Goal: Information Seeking & Learning: Understand process/instructions

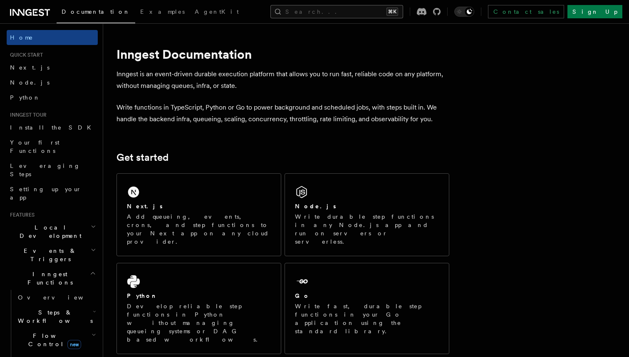
click at [337, 14] on button "Search... ⌘K" at bounding box center [337, 11] width 133 height 13
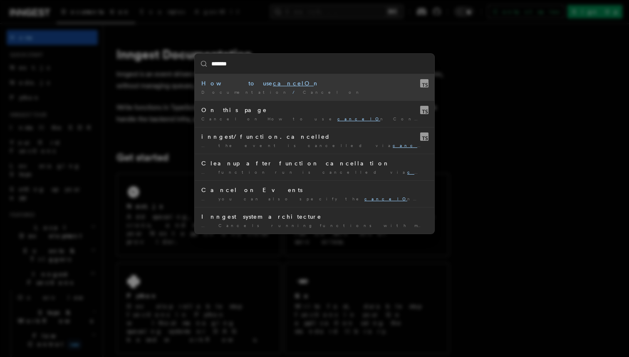
type input "********"
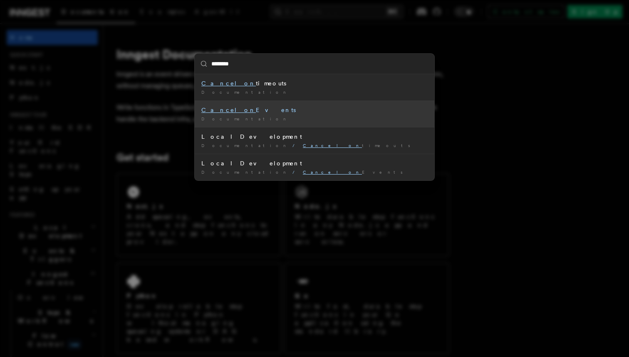
click at [219, 111] on mark "Cancel on" at bounding box center [228, 110] width 55 height 7
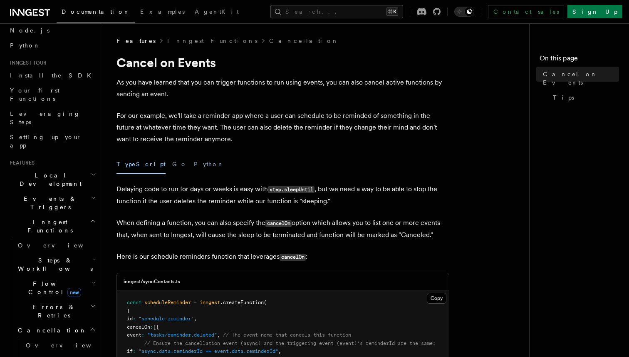
scroll to position [96, 0]
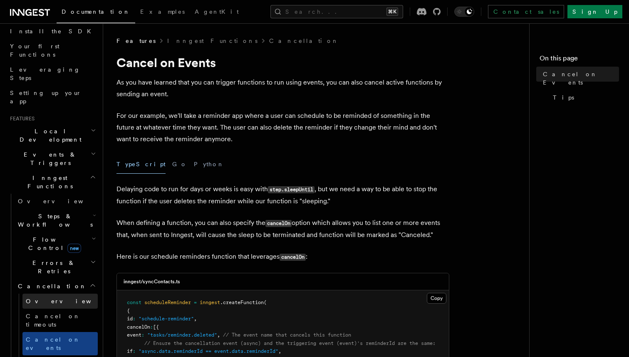
click at [39, 298] on span "Overview" at bounding box center [69, 301] width 86 height 7
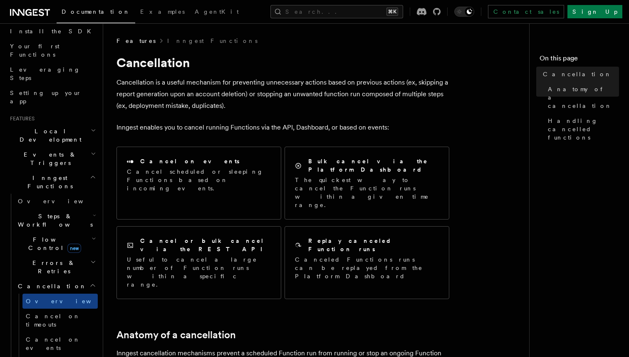
click at [155, 93] on p "Cancellation is a useful mechanism for preventing unnecessary actions based on …" at bounding box center [283, 94] width 333 height 35
click at [139, 97] on p "Cancellation is a useful mechanism for preventing unnecessary actions based on …" at bounding box center [283, 94] width 333 height 35
drag, startPoint x: 117, startPoint y: 94, endPoint x: 243, endPoint y: 91, distance: 126.2
click at [243, 91] on p "Cancellation is a useful mechanism for preventing unnecessary actions based on …" at bounding box center [283, 94] width 333 height 35
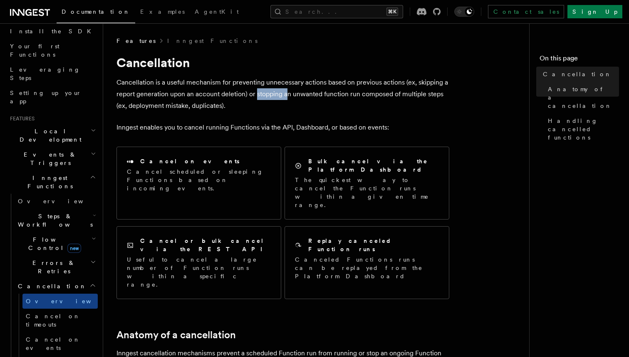
drag, startPoint x: 256, startPoint y: 94, endPoint x: 287, endPoint y: 96, distance: 30.9
click at [287, 96] on p "Cancellation is a useful mechanism for preventing unnecessary actions based on …" at bounding box center [283, 94] width 333 height 35
click at [300, 95] on p "Cancellation is a useful mechanism for preventing unnecessary actions based on …" at bounding box center [283, 94] width 333 height 35
click at [383, 94] on p "Cancellation is a useful mechanism for preventing unnecessary actions based on …" at bounding box center [283, 94] width 333 height 35
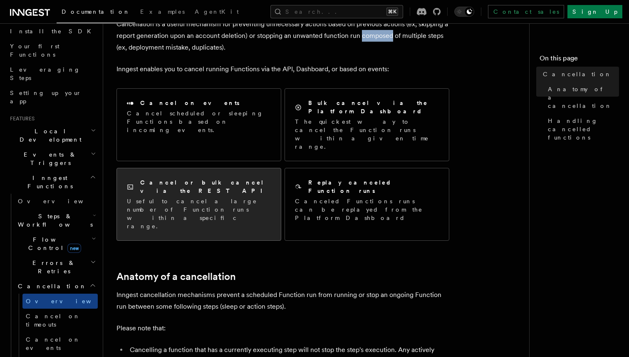
scroll to position [108, 0]
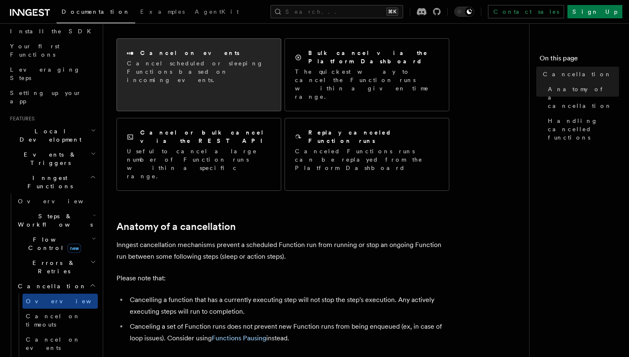
click at [166, 60] on p "Cancel scheduled or sleeping Functions based on incoming events." at bounding box center [199, 71] width 144 height 25
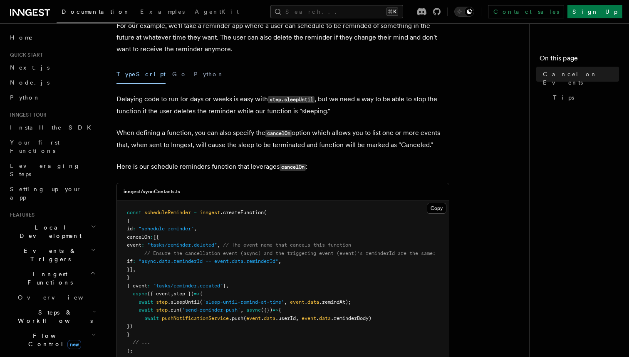
scroll to position [95, 0]
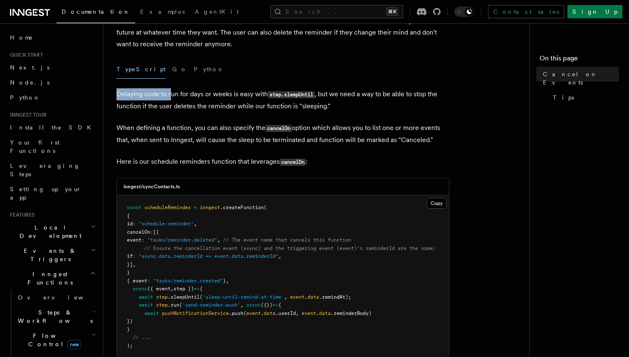
drag, startPoint x: 117, startPoint y: 93, endPoint x: 173, endPoint y: 94, distance: 56.6
click at [173, 94] on p "Delaying code to run for days or weeks is easy with step.sleepUntil , but we ne…" at bounding box center [283, 100] width 333 height 24
click at [196, 94] on p "Delaying code to run for days or weeks is easy with step.sleepUntil , but we ne…" at bounding box center [283, 100] width 333 height 24
click at [298, 95] on code "step.sleepUntil" at bounding box center [291, 94] width 47 height 7
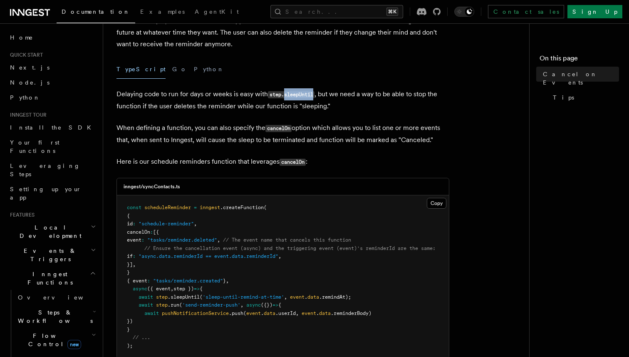
click at [343, 101] on p "Delaying code to run for days or weeks is easy with step.sleepUntil , but we ne…" at bounding box center [283, 100] width 333 height 24
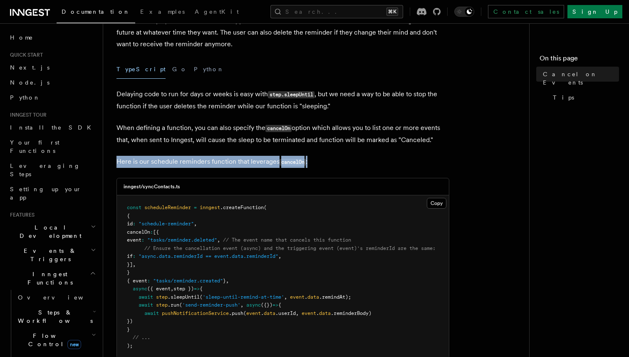
drag, startPoint x: 119, startPoint y: 163, endPoint x: 318, endPoint y: 167, distance: 199.0
click at [318, 167] on p "Here is our schedule reminders function that leverages cancelOn :" at bounding box center [283, 162] width 333 height 12
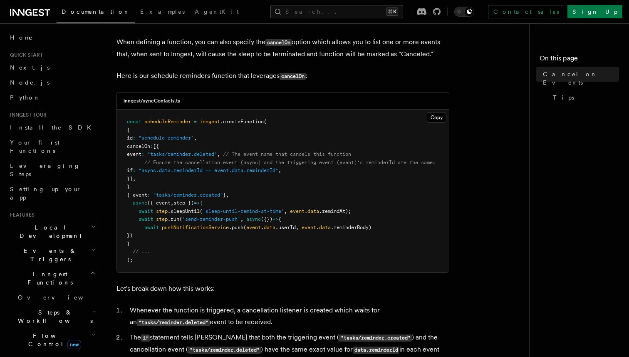
scroll to position [183, 0]
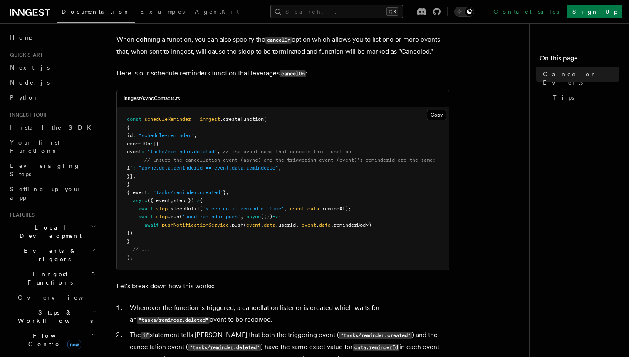
drag, startPoint x: 139, startPoint y: 135, endPoint x: 228, endPoint y: 137, distance: 89.1
click at [228, 137] on pre "const scheduleReminder = inngest .createFunction ( { id : "schedule-reminder" ,…" at bounding box center [283, 188] width 332 height 163
click at [221, 135] on pre "const scheduleReminder = inngest .createFunction ( { id : "schedule-reminder" ,…" at bounding box center [283, 188] width 332 height 163
drag, startPoint x: 160, startPoint y: 168, endPoint x: 221, endPoint y: 167, distance: 60.4
click at [221, 167] on span ""async.data.reminderId == event.data.reminderId"" at bounding box center [209, 168] width 140 height 6
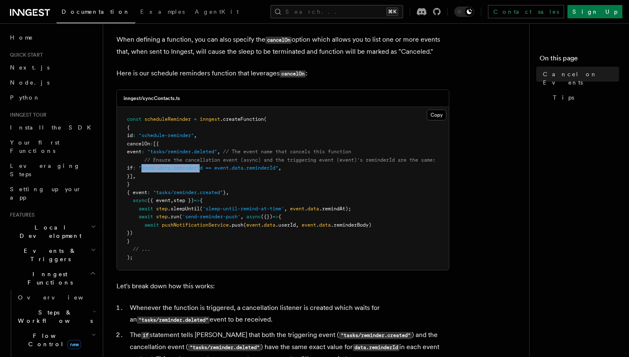
click at [223, 168] on span ""async.data.reminderId == event.data.reminderId"" at bounding box center [209, 168] width 140 height 6
drag, startPoint x: 236, startPoint y: 168, endPoint x: 289, endPoint y: 169, distance: 53.3
click at [278, 169] on span ""async.data.reminderId == event.data.reminderId"" at bounding box center [209, 168] width 140 height 6
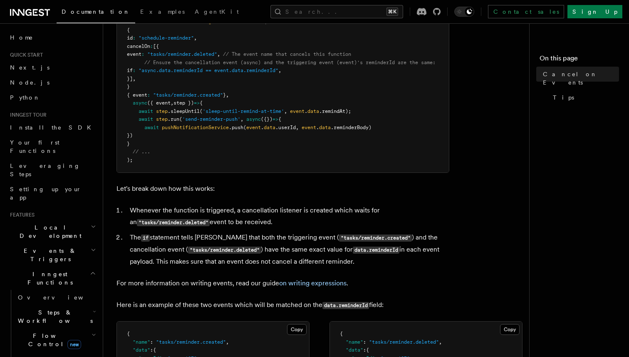
scroll to position [279, 0]
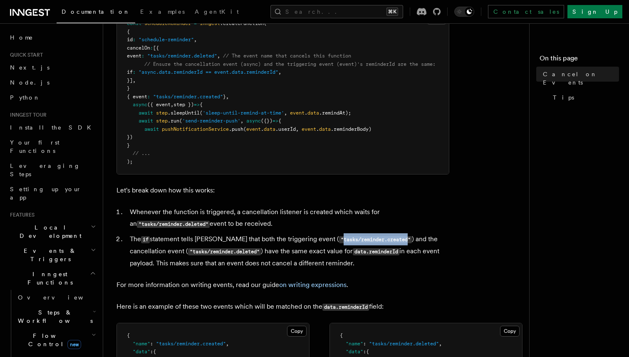
drag, startPoint x: 316, startPoint y: 240, endPoint x: 383, endPoint y: 239, distance: 67.0
click at [383, 239] on code ""tasks/reminder.created"" at bounding box center [375, 239] width 73 height 7
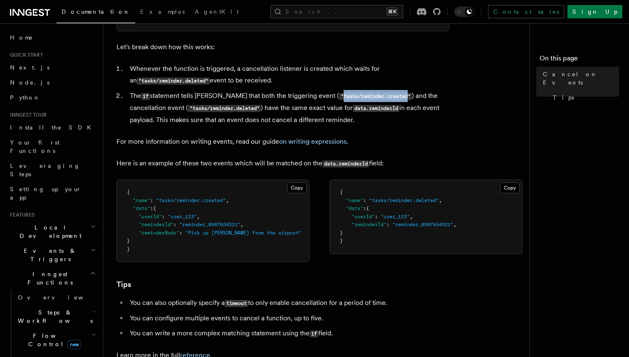
scroll to position [424, 0]
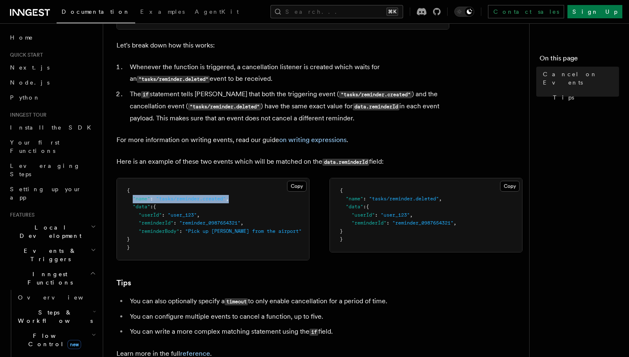
drag, startPoint x: 134, startPoint y: 200, endPoint x: 231, endPoint y: 199, distance: 97.0
click at [229, 199] on span ""name" : "tasks/reminder.created" ," at bounding box center [178, 199] width 102 height 6
click at [229, 199] on span "," at bounding box center [227, 199] width 3 height 6
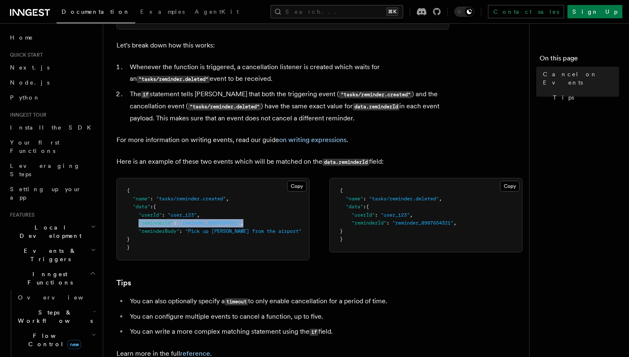
drag, startPoint x: 139, startPoint y: 225, endPoint x: 251, endPoint y: 226, distance: 111.6
click at [251, 226] on pre "{ "name" : "tasks/reminder.created" , "data" : { "userId" : "user_123" , "remin…" at bounding box center [213, 219] width 192 height 82
click at [133, 209] on span ""data"" at bounding box center [141, 207] width 17 height 6
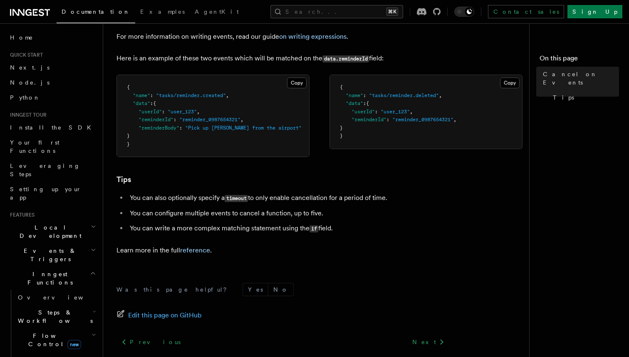
scroll to position [533, 0]
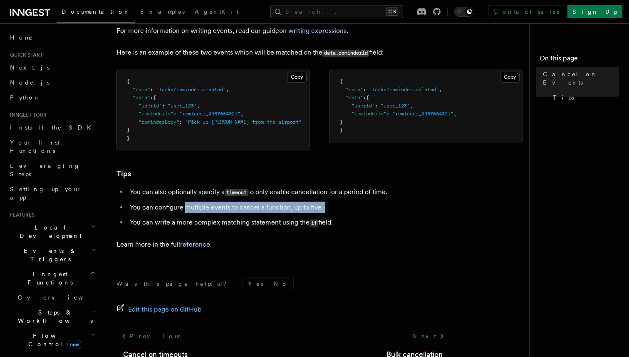
drag, startPoint x: 185, startPoint y: 210, endPoint x: 254, endPoint y: 215, distance: 68.8
click at [254, 215] on ul "You can also optionally specify a timeout to only enable cancellation for a per…" at bounding box center [283, 207] width 333 height 42
click at [248, 225] on li "You can write a more complex matching statement using the if field." at bounding box center [288, 222] width 322 height 12
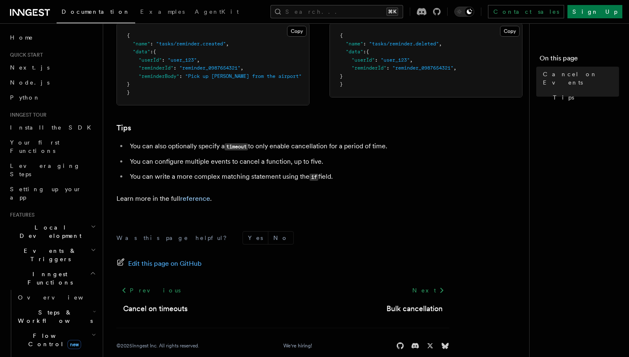
scroll to position [593, 0]
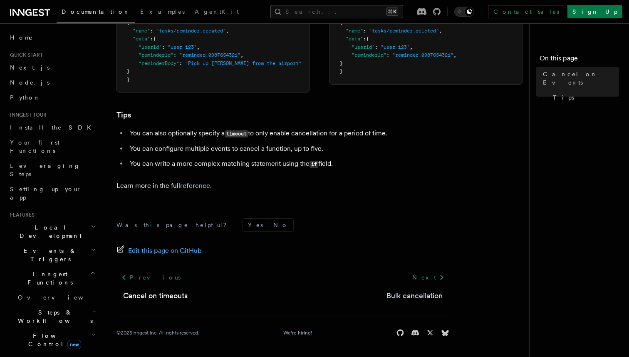
click at [418, 295] on link "Bulk cancellation" at bounding box center [415, 296] width 56 height 12
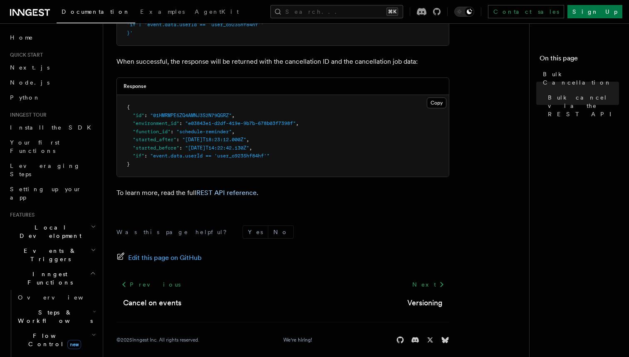
scroll to position [370, 0]
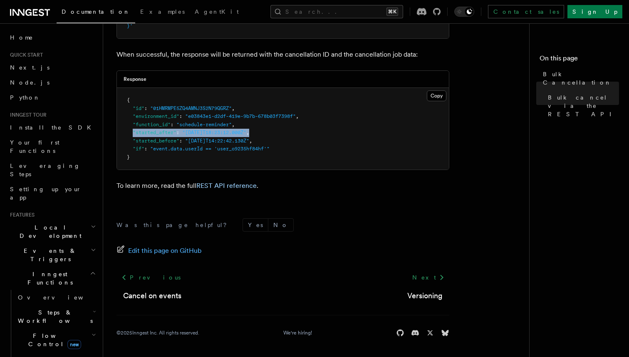
drag, startPoint x: 134, startPoint y: 132, endPoint x: 273, endPoint y: 135, distance: 139.9
click at [273, 135] on pre "{ "id" : "01HMRMPE5ZQ4AMNJ3S2N79QGRZ" , "environment_id" : "e03843e1-d2df-419e-…" at bounding box center [283, 129] width 332 height 82
drag, startPoint x: 134, startPoint y: 133, endPoint x: 274, endPoint y: 133, distance: 140.7
click at [274, 133] on pre "{ "id" : "01HMRMPE5ZQ4AMNJ3S2N79QGRZ" , "environment_id" : "e03843e1-d2df-419e-…" at bounding box center [283, 129] width 332 height 82
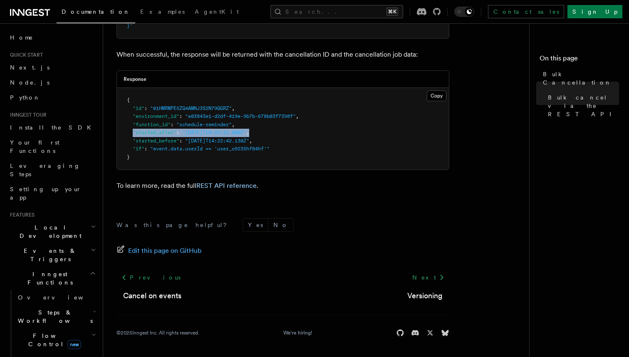
click at [274, 133] on pre "{ "id" : "01HMRMPE5ZQ4AMNJ3S2N79QGRZ" , "environment_id" : "e03843e1-d2df-419e-…" at bounding box center [283, 129] width 332 height 82
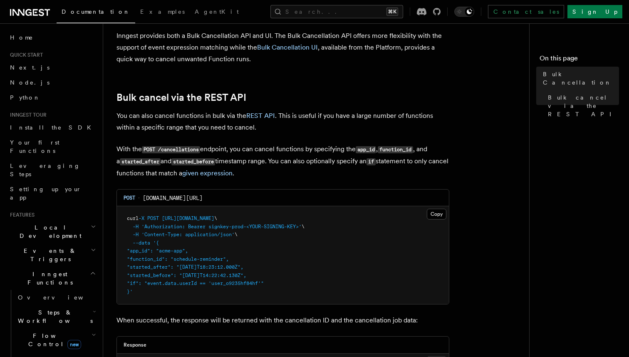
scroll to position [102, 0]
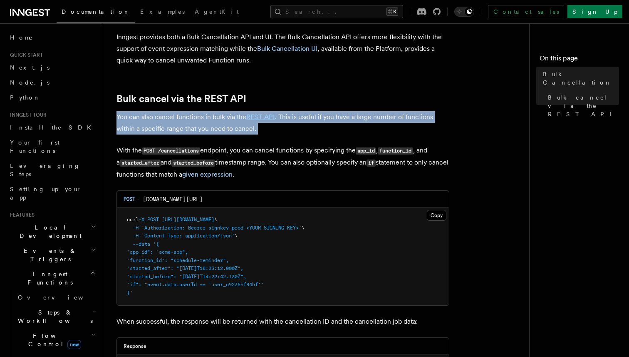
drag, startPoint x: 117, startPoint y: 117, endPoint x: 286, endPoint y: 137, distance: 170.6
click at [286, 137] on article "Features Inngest Functions Cancellation Bulk Cancellation With Inngest, your fu…" at bounding box center [320, 278] width 406 height 689
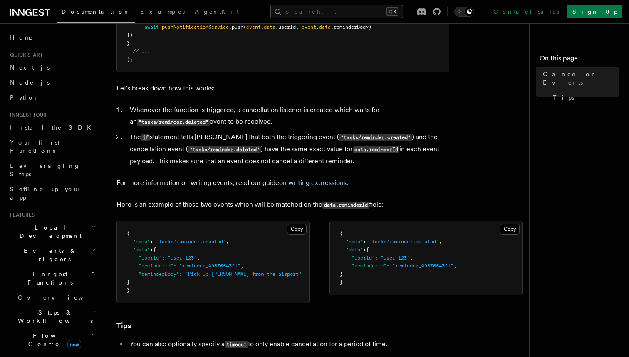
scroll to position [378, 0]
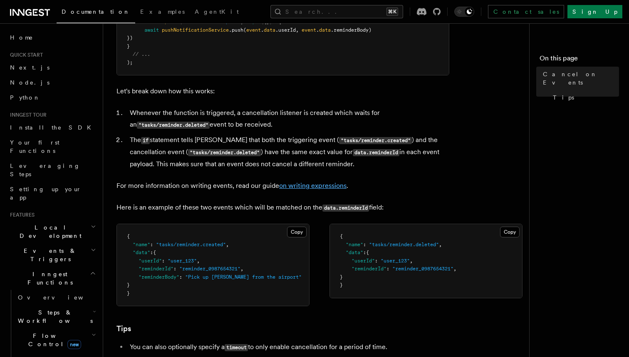
click at [304, 188] on link "on writing expressions" at bounding box center [312, 185] width 67 height 8
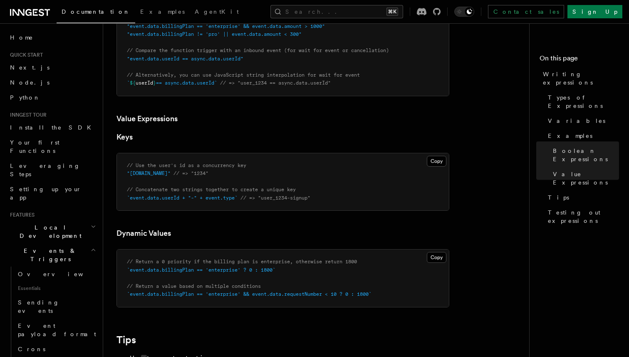
scroll to position [454, 0]
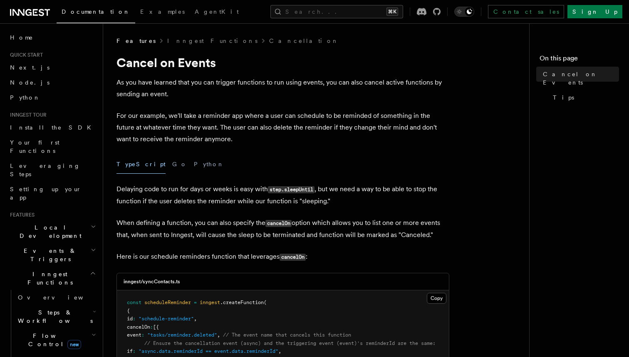
click at [475, 9] on button "Toggle dark mode" at bounding box center [465, 12] width 20 height 10
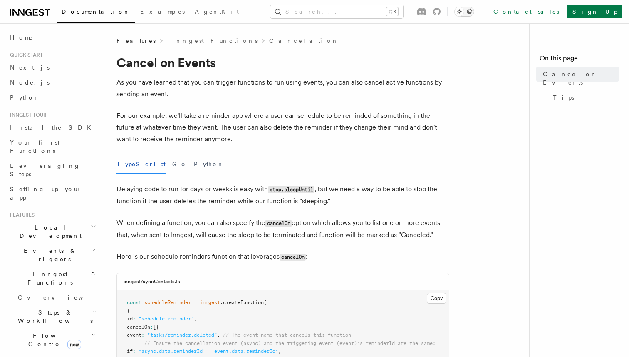
click at [465, 11] on div "Toggle dark mode" at bounding box center [460, 12] width 10 height 10
